Goal: Task Accomplishment & Management: Complete application form

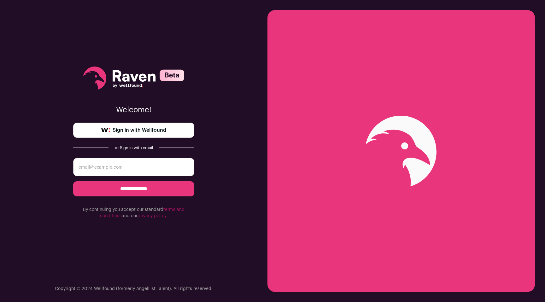
click at [150, 128] on span "Sign in with Wellfound" at bounding box center [140, 131] width 54 height 8
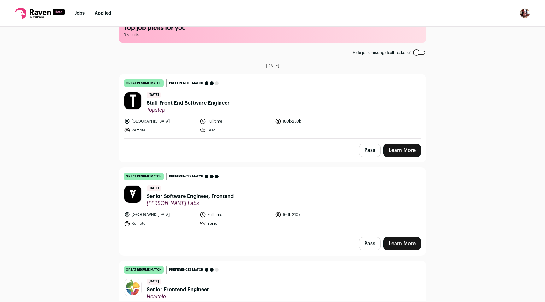
scroll to position [24, 0]
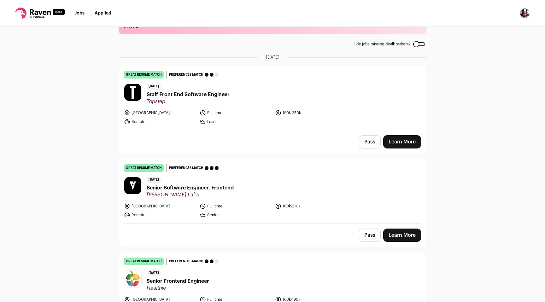
click at [187, 94] on span "Staff Front End Software Engineer" at bounding box center [188, 95] width 83 height 8
click at [168, 189] on span "Senior Software Engineer, Frontend" at bounding box center [190, 188] width 87 height 8
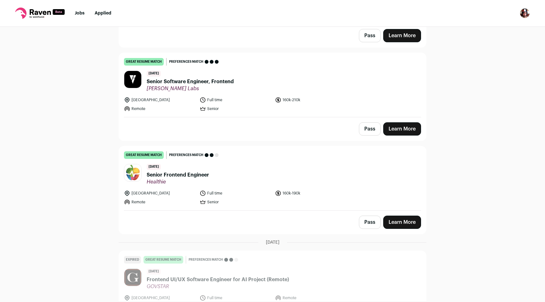
scroll to position [189, 0]
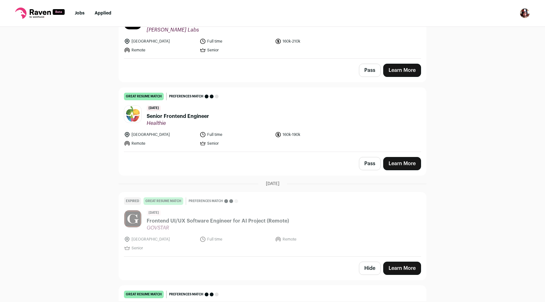
click at [167, 115] on span "Senior Frontend Engineer" at bounding box center [178, 117] width 62 height 8
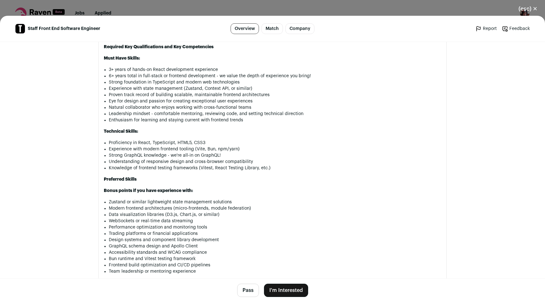
scroll to position [819, 0]
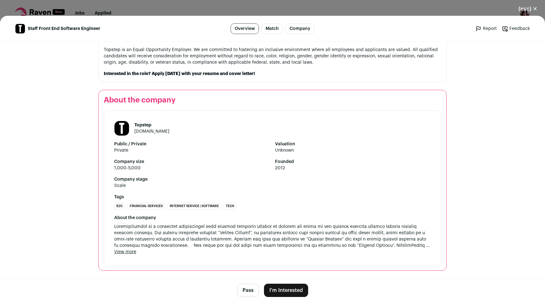
click at [128, 253] on button "View more" at bounding box center [125, 252] width 22 height 6
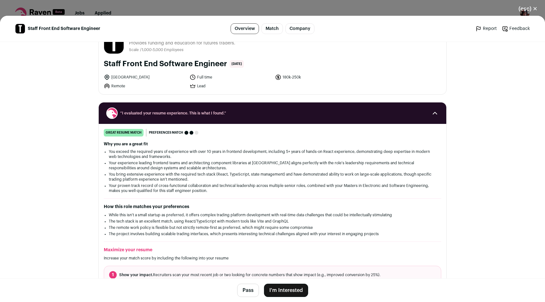
scroll to position [0, 0]
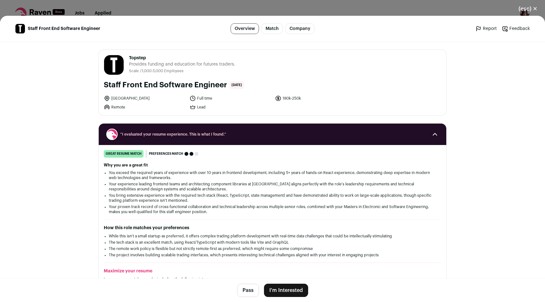
click at [144, 85] on h1 "Staff Front End Software Engineer" at bounding box center [165, 85] width 123 height 10
copy div "Staff Front End Software Engineer"
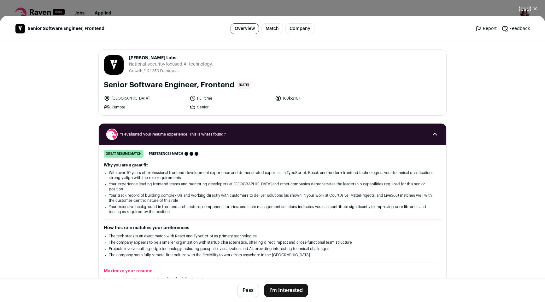
click at [284, 289] on button "I'm Interested" at bounding box center [286, 290] width 44 height 13
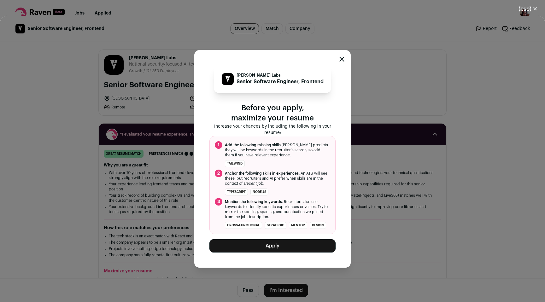
click at [280, 247] on button "Apply" at bounding box center [273, 245] width 126 height 13
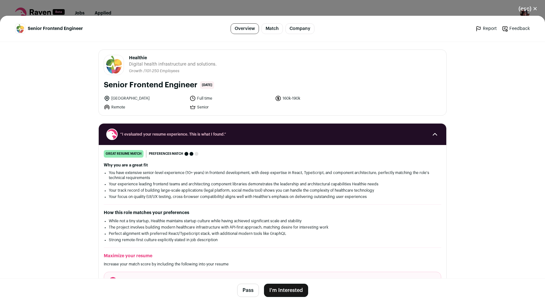
click at [279, 288] on button "I'm Interested" at bounding box center [286, 290] width 44 height 13
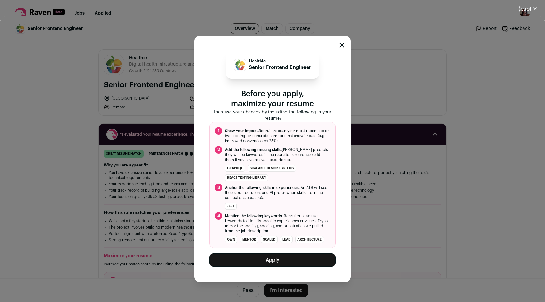
click at [275, 260] on button "Apply" at bounding box center [273, 260] width 126 height 13
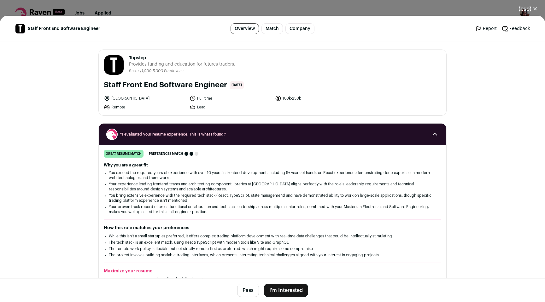
click at [285, 287] on button "I'm Interested" at bounding box center [286, 290] width 44 height 13
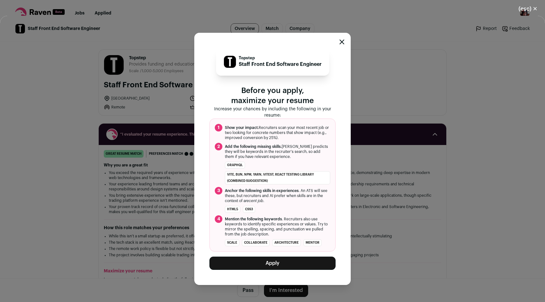
click at [277, 266] on button "Apply" at bounding box center [273, 263] width 126 height 13
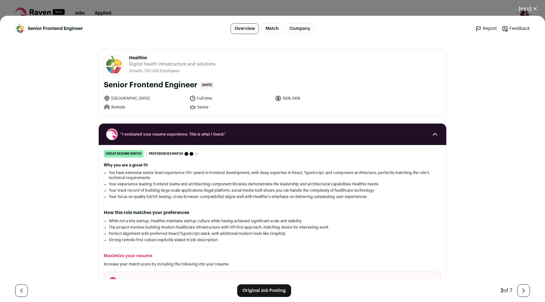
scroll to position [10, 0]
